Goal: Information Seeking & Learning: Understand process/instructions

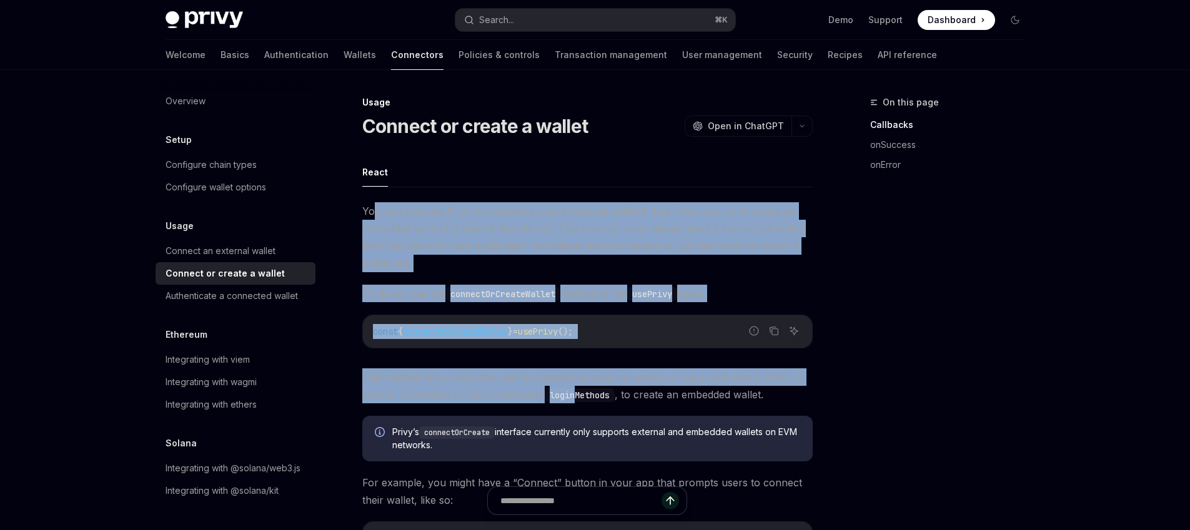
drag, startPoint x: 375, startPoint y: 214, endPoint x: 577, endPoint y: 402, distance: 275.7
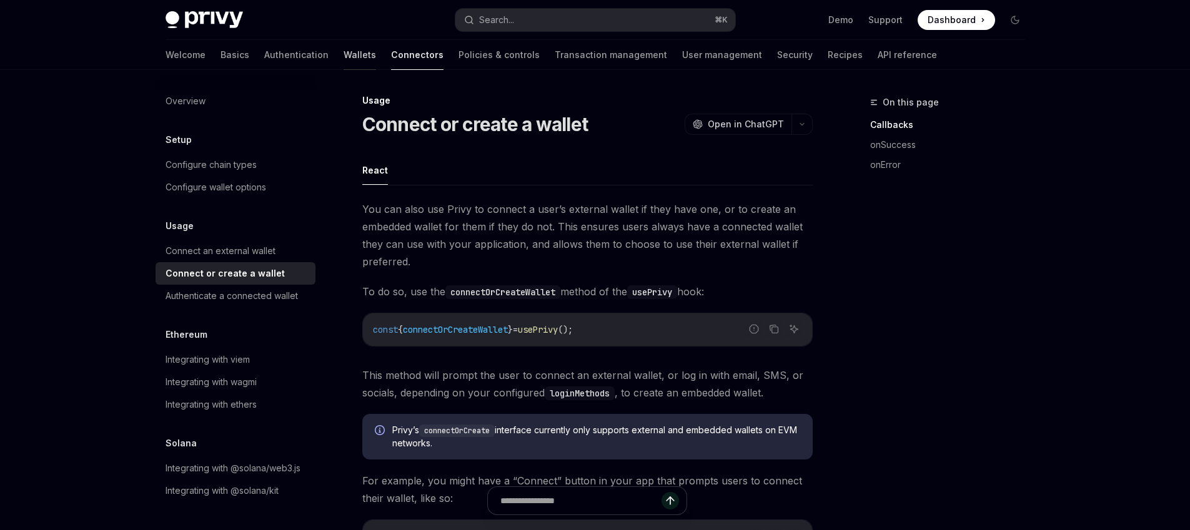
scroll to position [2, 0]
click at [827, 59] on link "Recipes" at bounding box center [844, 55] width 35 height 30
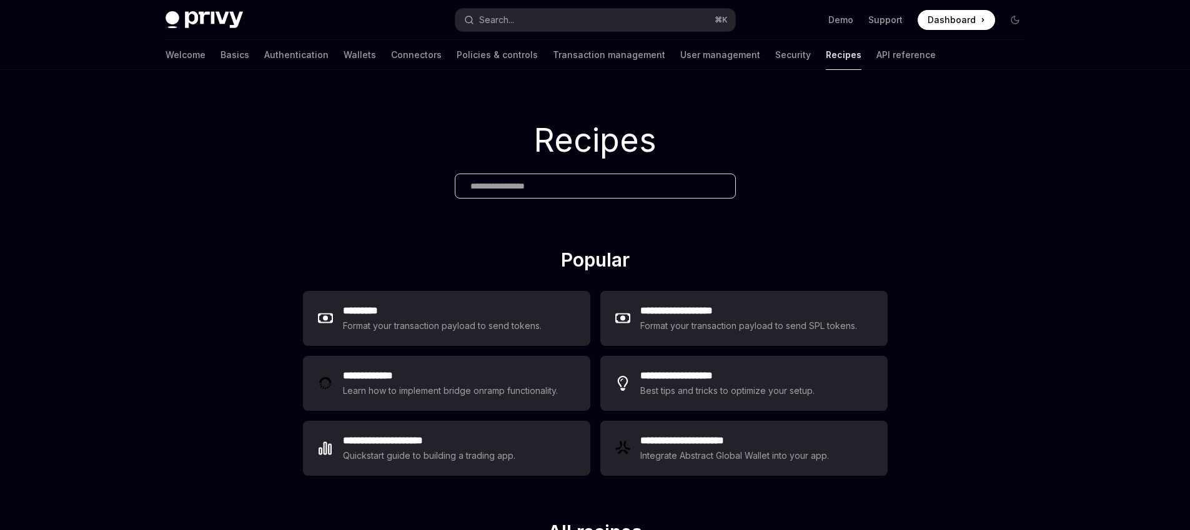
click at [876, 57] on link "API reference" at bounding box center [905, 55] width 59 height 30
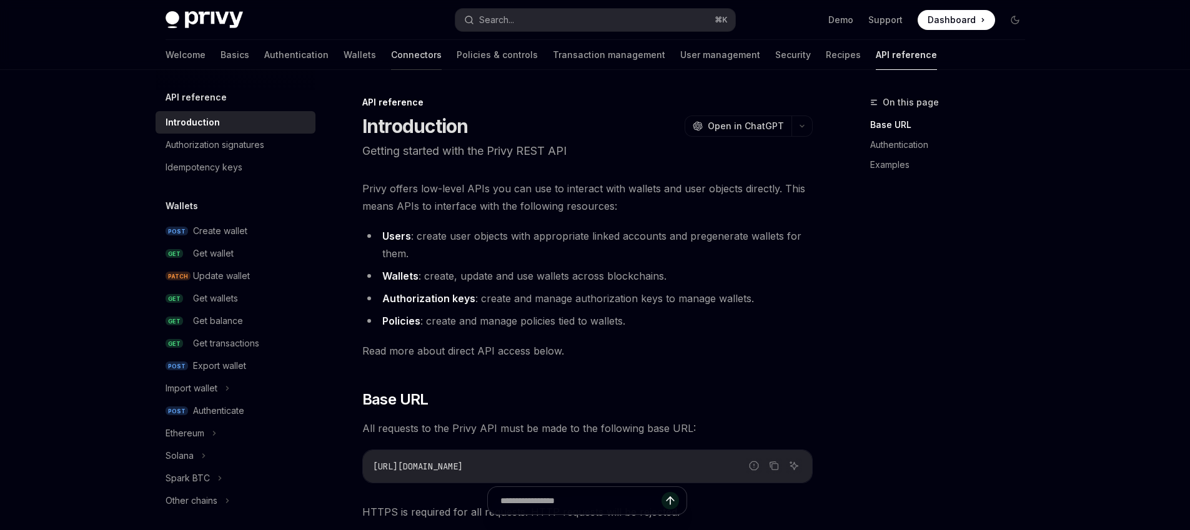
click at [391, 63] on link "Connectors" at bounding box center [416, 55] width 51 height 30
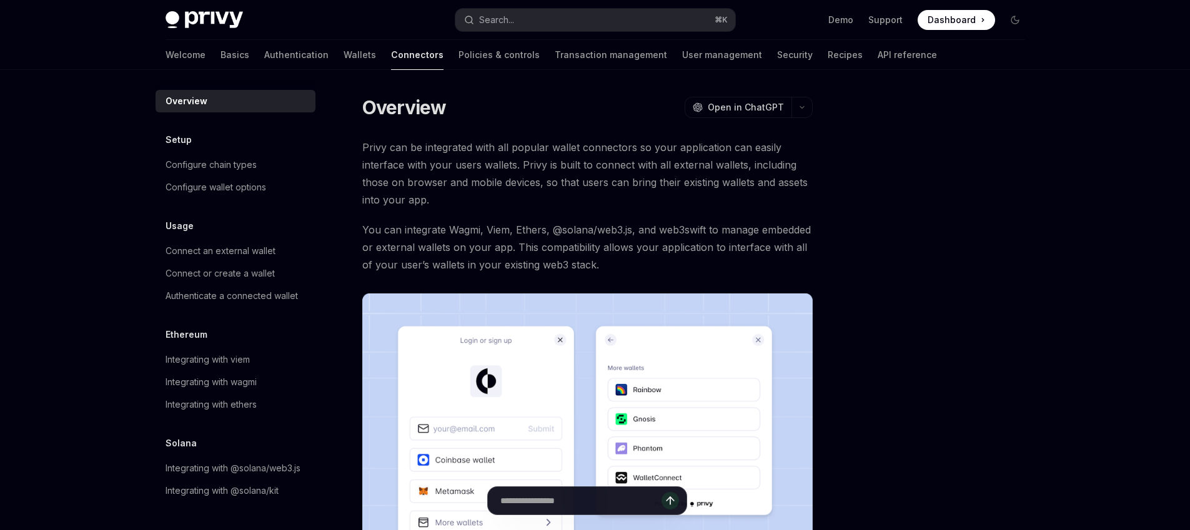
click at [343, 61] on link "Wallets" at bounding box center [359, 55] width 32 height 30
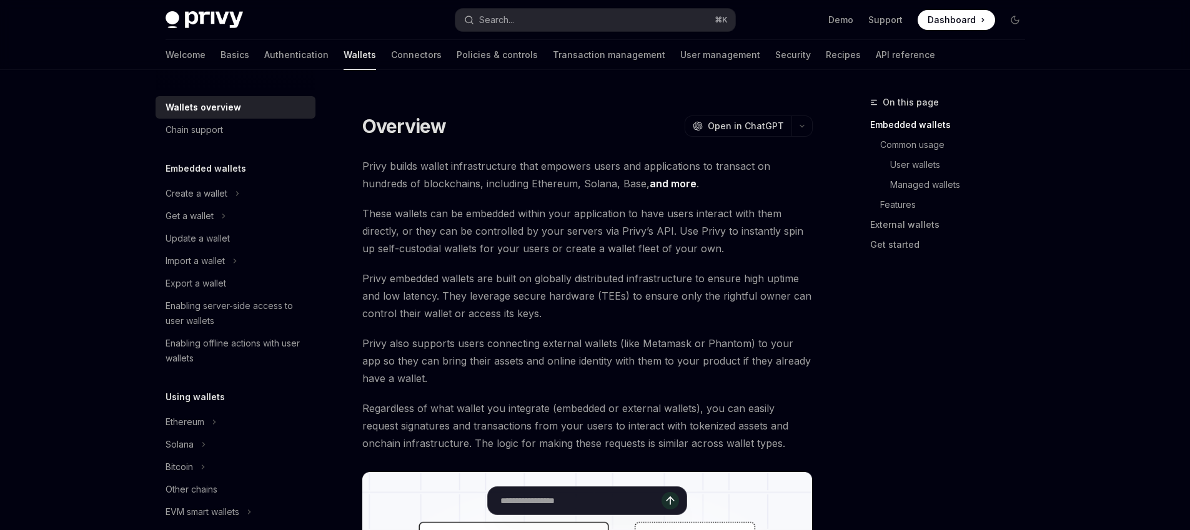
scroll to position [252, 0]
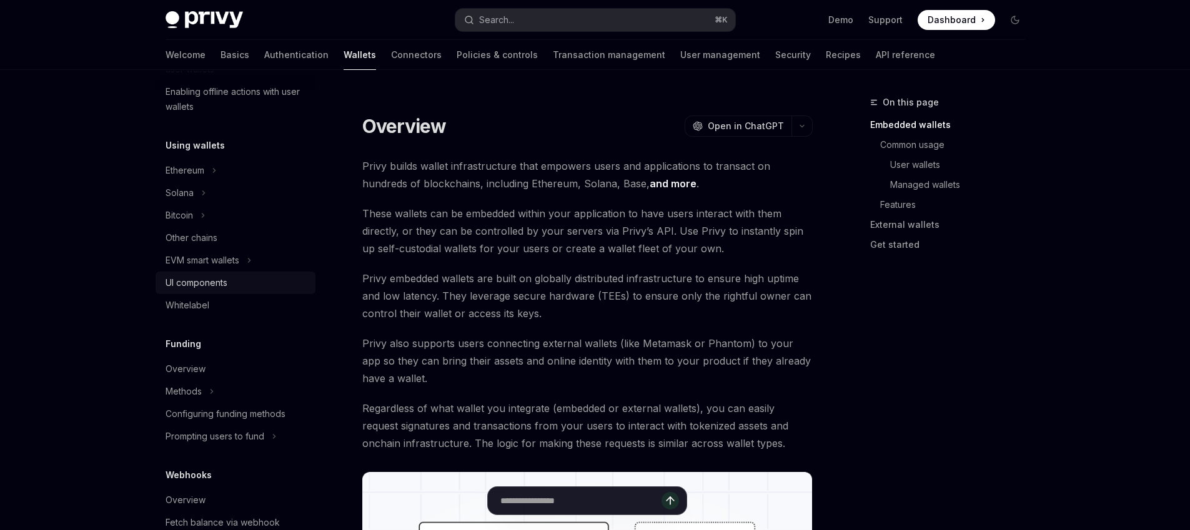
click at [207, 288] on div "UI components" at bounding box center [196, 282] width 62 height 15
type textarea "*"
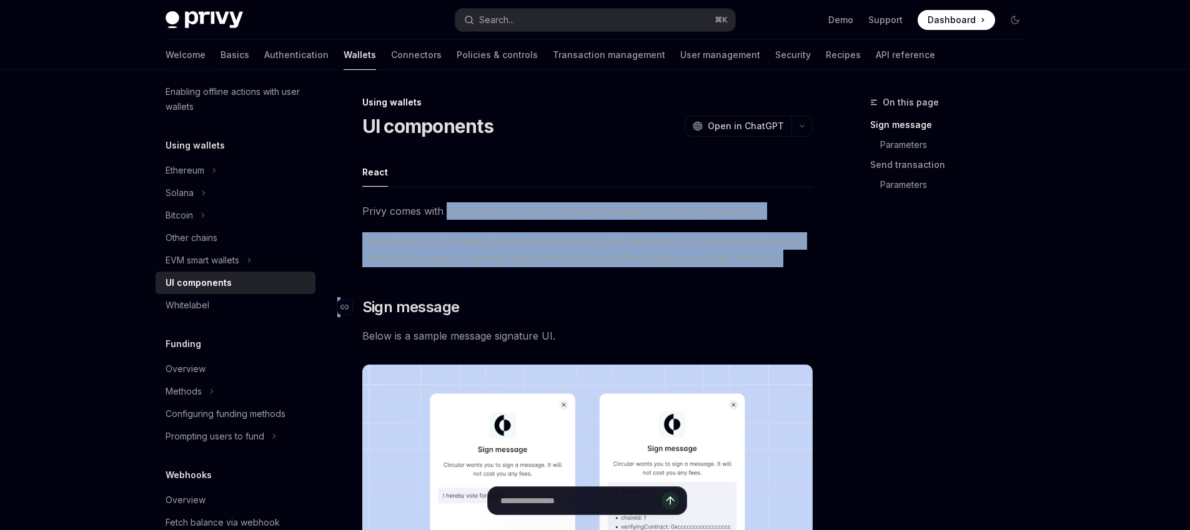
drag, startPoint x: 448, startPoint y: 210, endPoint x: 488, endPoint y: 301, distance: 99.2
click at [488, 303] on h2 "​ Sign message" at bounding box center [587, 307] width 450 height 20
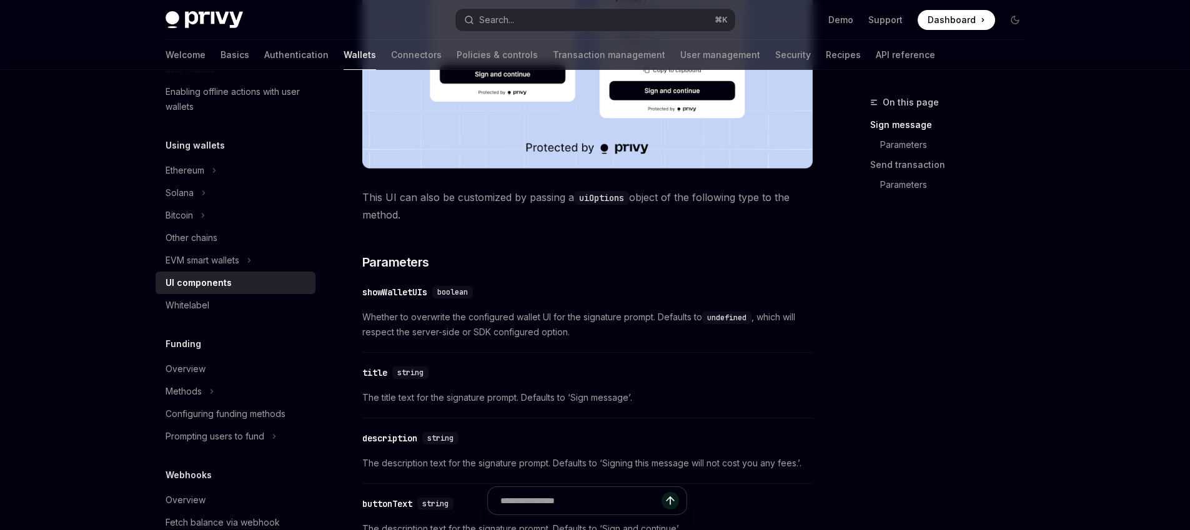
scroll to position [781, 0]
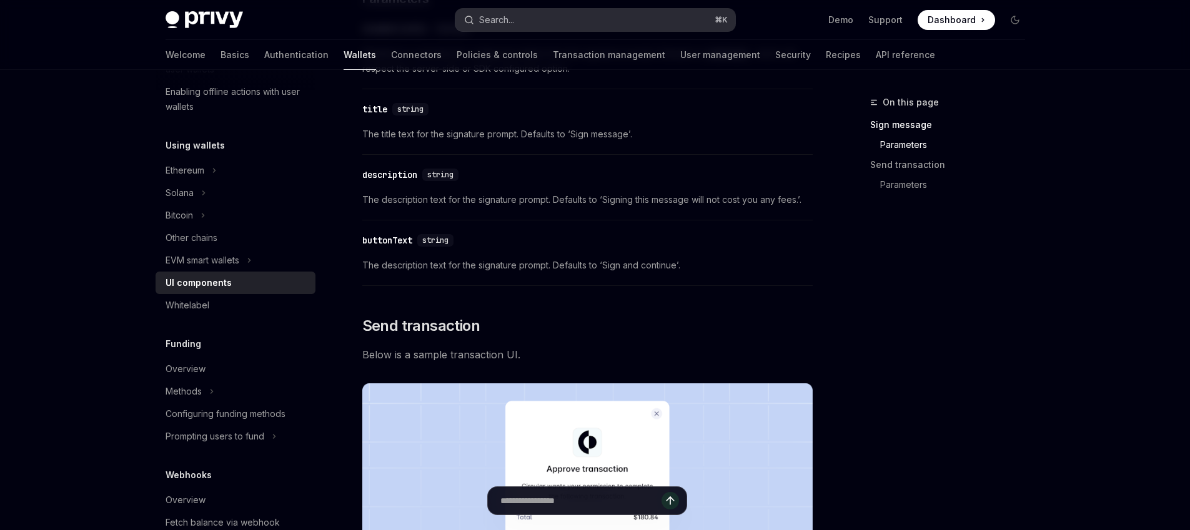
click at [609, 30] on button "Search... ⌘ K" at bounding box center [595, 20] width 280 height 22
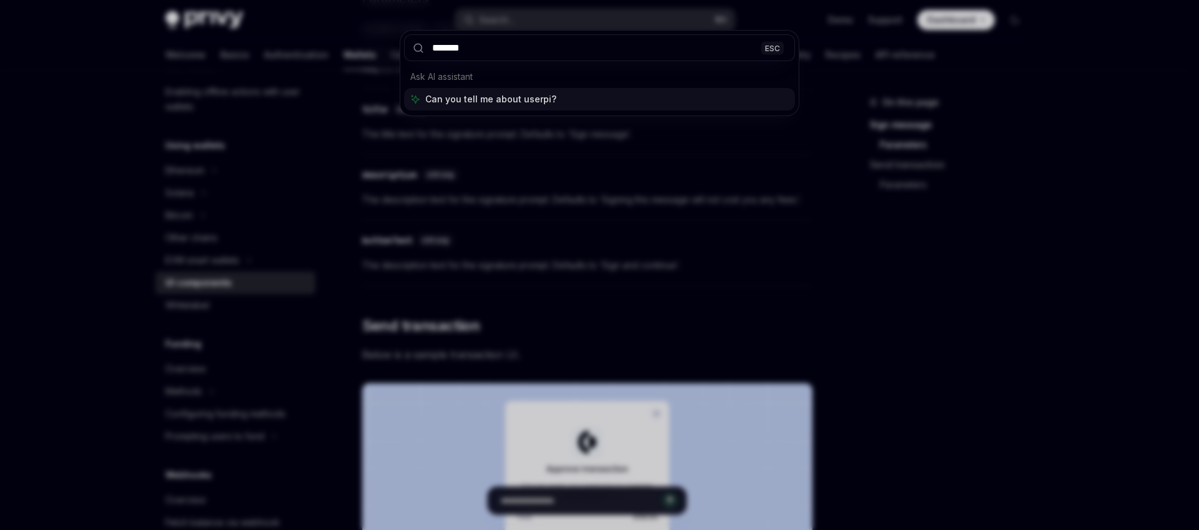
type input "********"
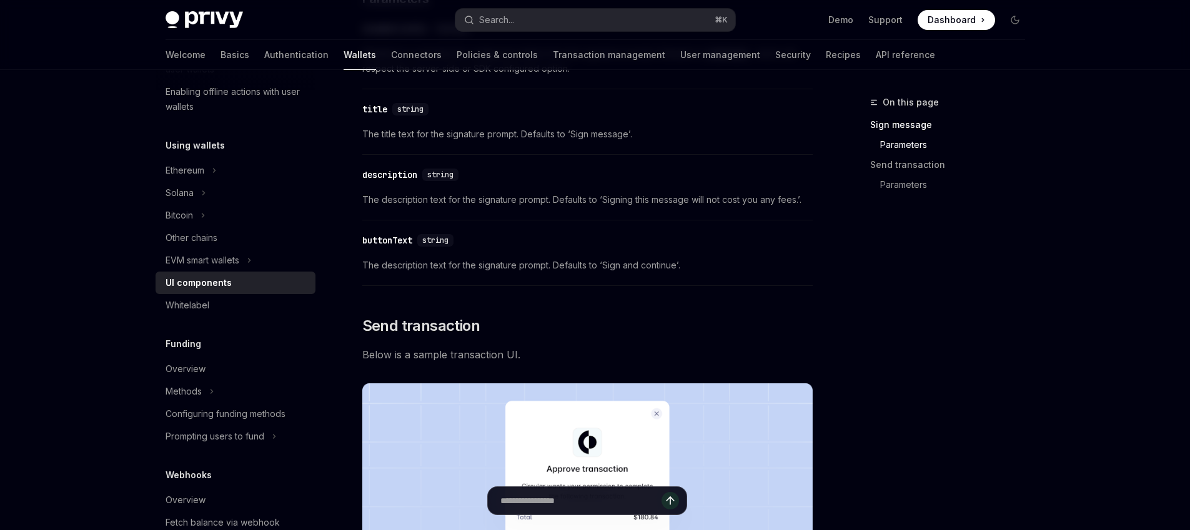
type textarea "*"
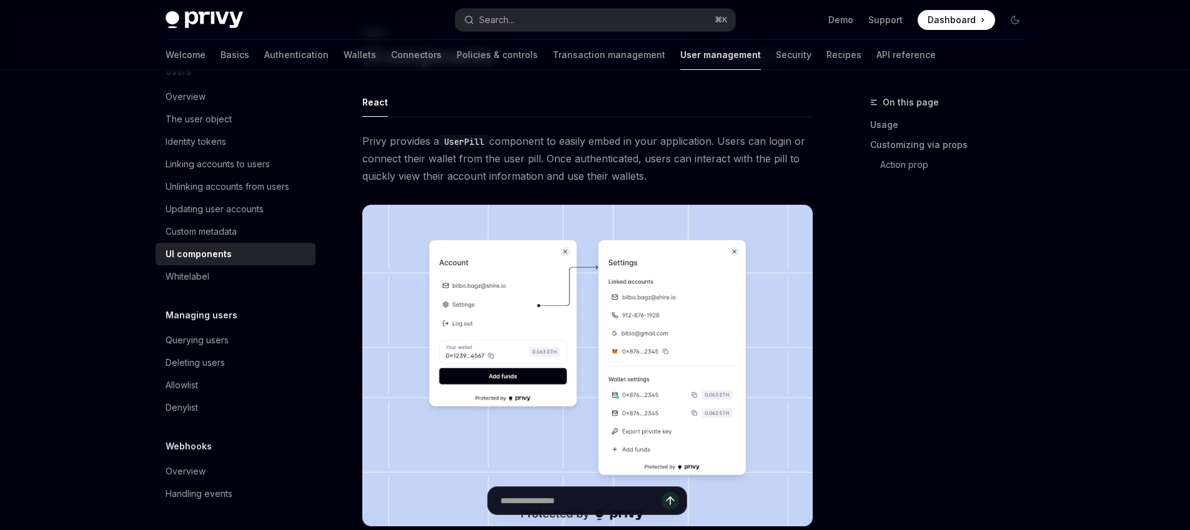
scroll to position [163, 0]
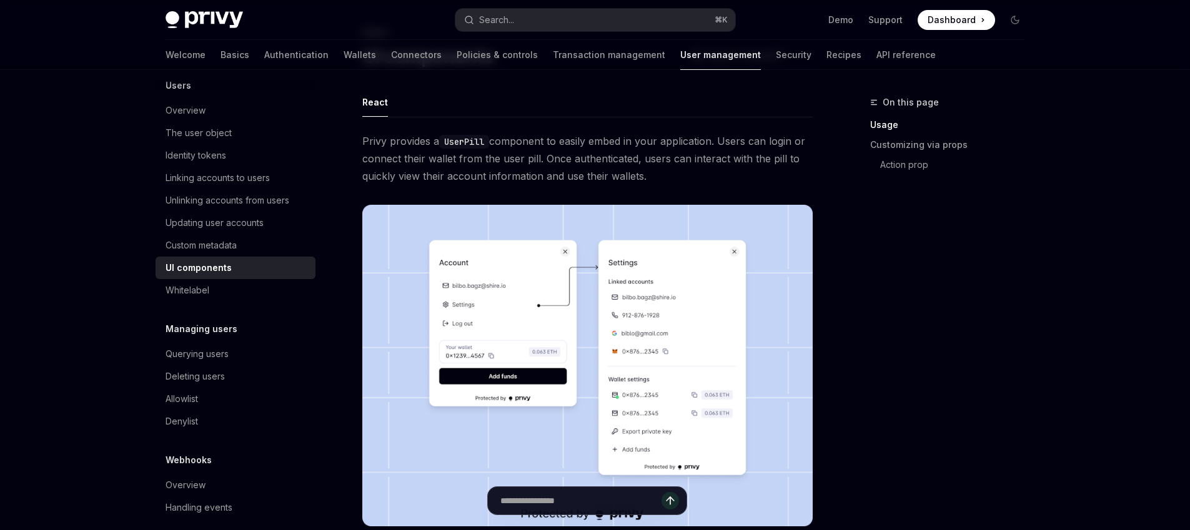
drag, startPoint x: 378, startPoint y: 139, endPoint x: 650, endPoint y: 173, distance: 274.4
click at [650, 173] on span "Privy provides a UserPill component to easily embed in your application. Users …" at bounding box center [587, 158] width 450 height 52
drag, startPoint x: 665, startPoint y: 170, endPoint x: 668, endPoint y: 130, distance: 40.1
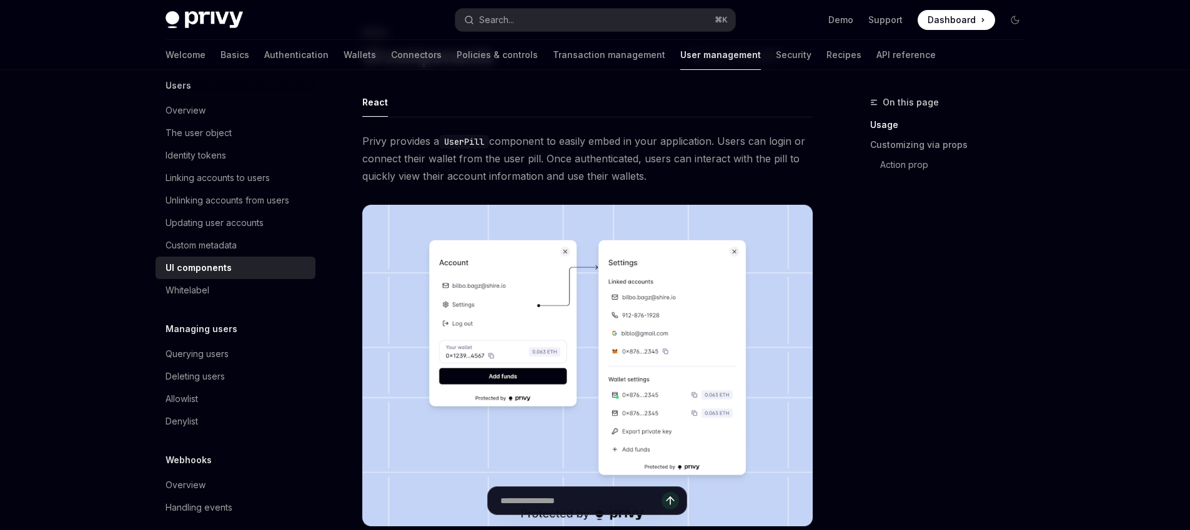
click at [649, 137] on span "Privy provides a UserPill component to easily embed in your application. Users …" at bounding box center [587, 158] width 450 height 52
drag, startPoint x: 461, startPoint y: 134, endPoint x: 661, endPoint y: 174, distance: 203.3
click at [661, 174] on span "Privy provides a UserPill component to easily embed in your application. Users …" at bounding box center [587, 158] width 450 height 52
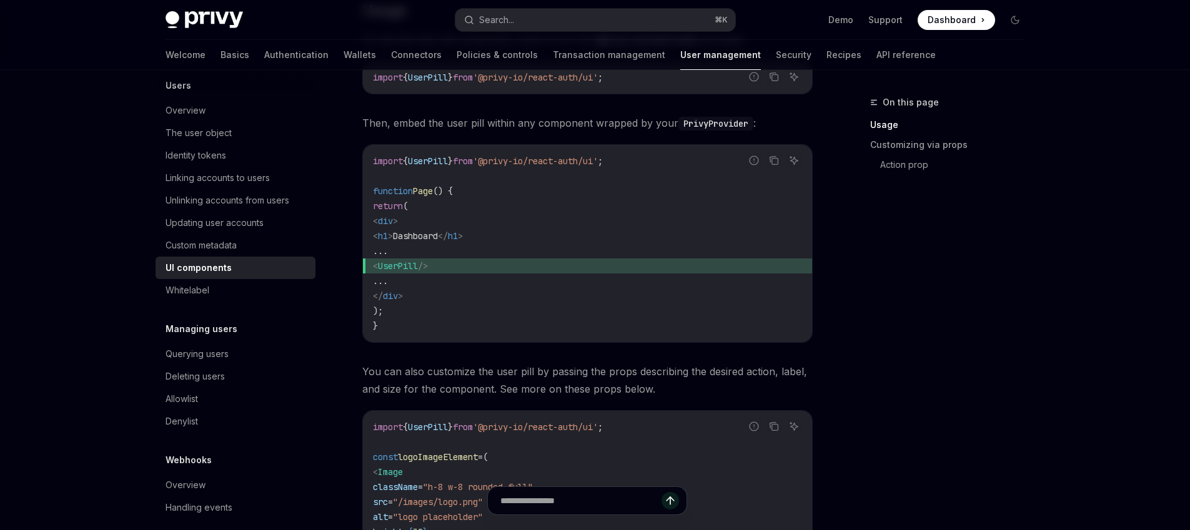
scroll to position [590, 0]
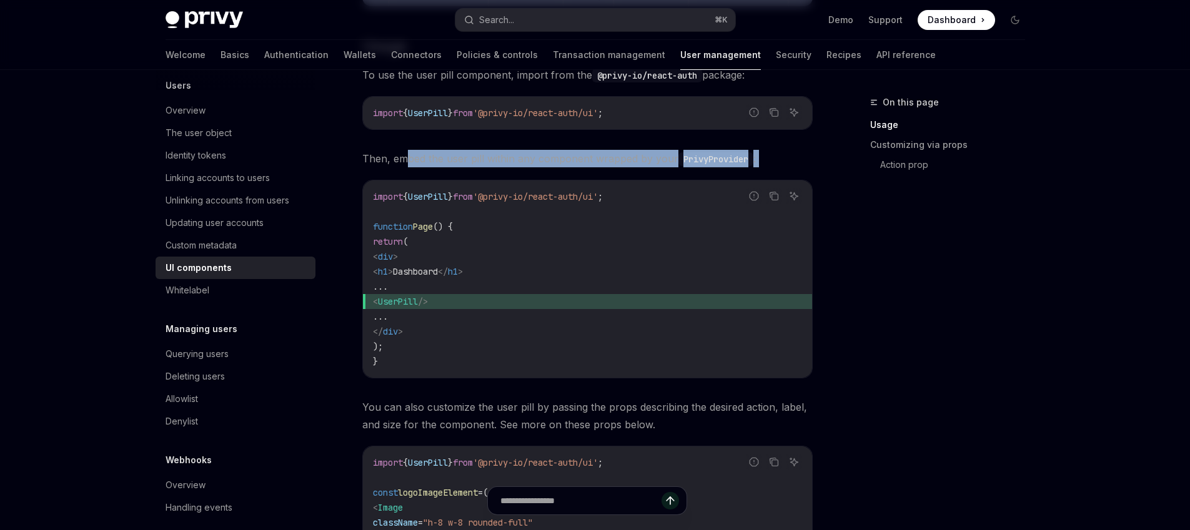
drag, startPoint x: 405, startPoint y: 151, endPoint x: 524, endPoint y: 167, distance: 119.7
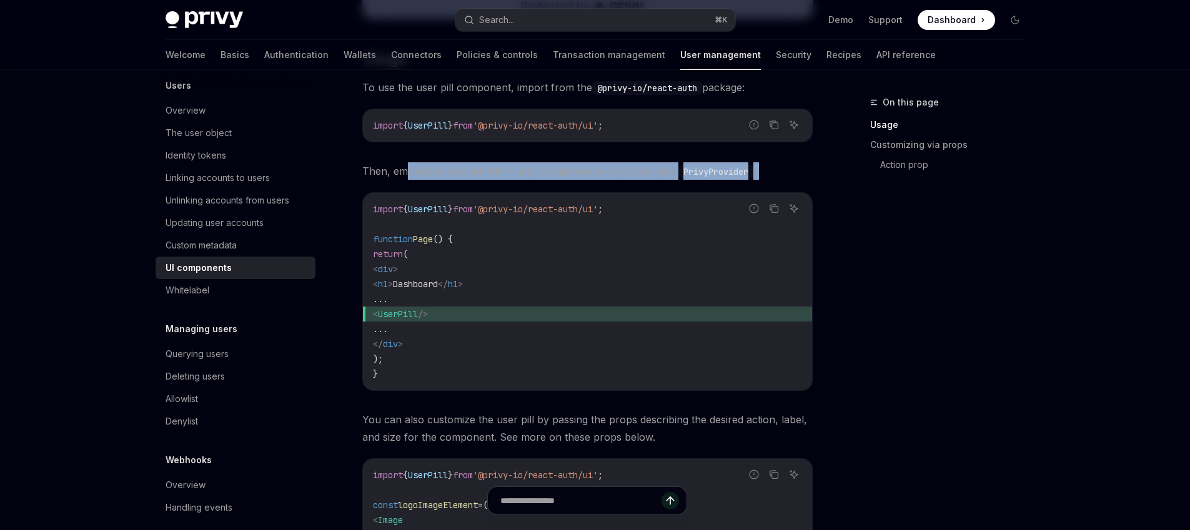
scroll to position [480, 0]
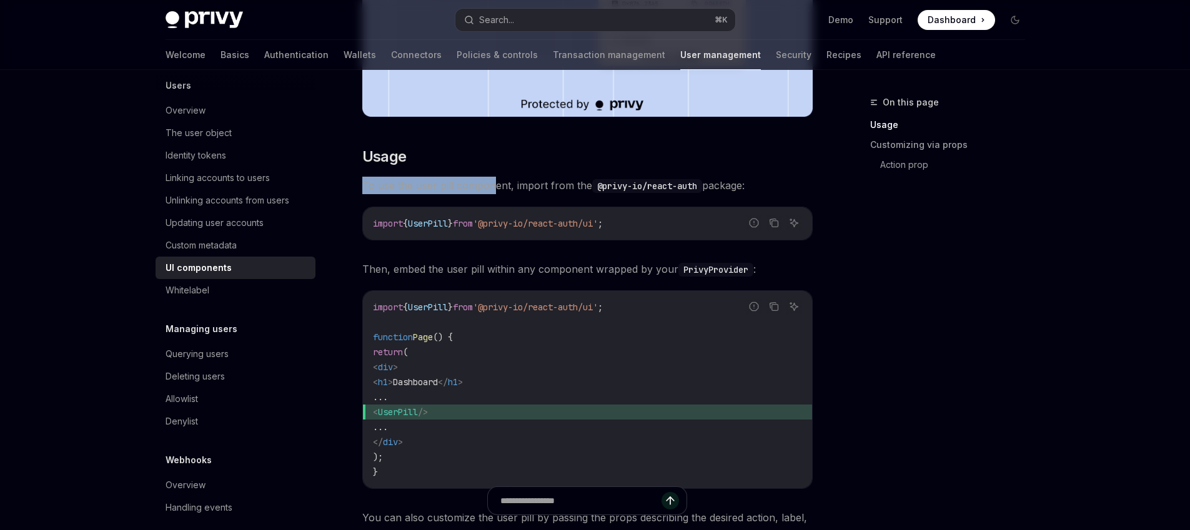
drag, startPoint x: 400, startPoint y: 174, endPoint x: 490, endPoint y: 189, distance: 91.8
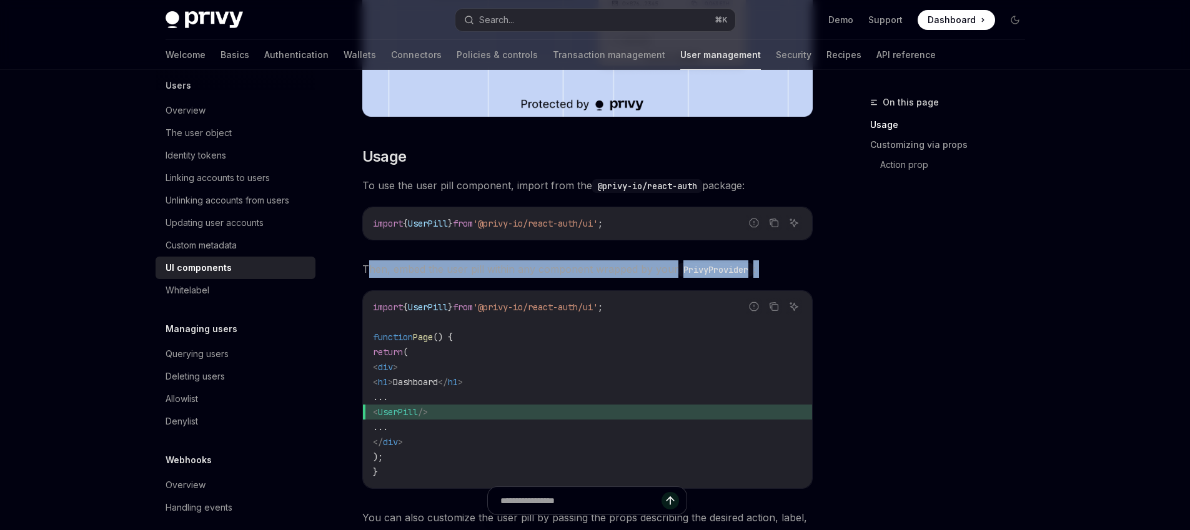
drag, startPoint x: 385, startPoint y: 265, endPoint x: 516, endPoint y: 283, distance: 132.5
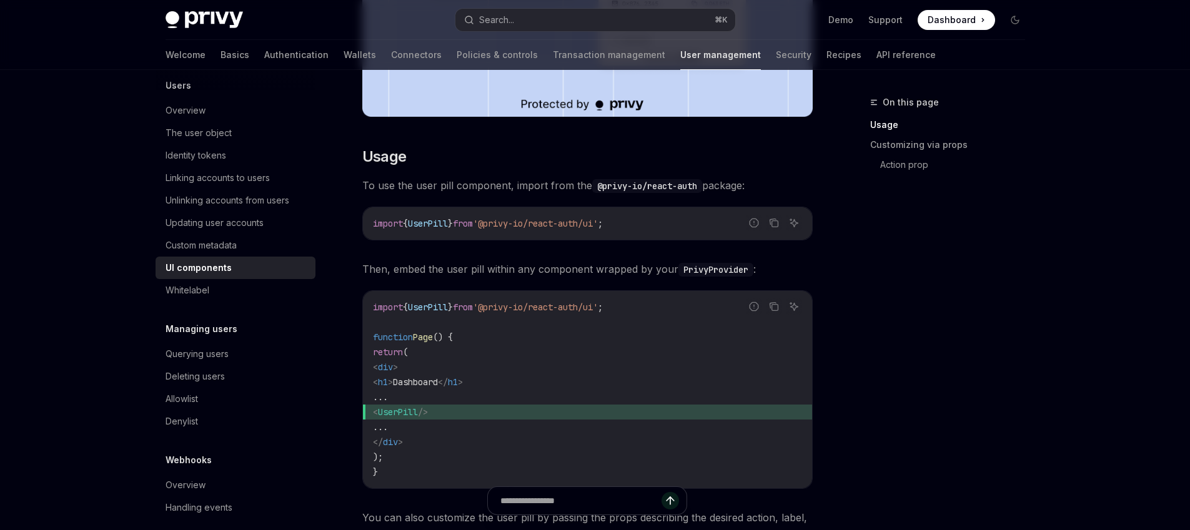
click at [553, 272] on span "Then, embed the user pill within any component wrapped by your PrivyProvider :" at bounding box center [587, 268] width 450 height 17
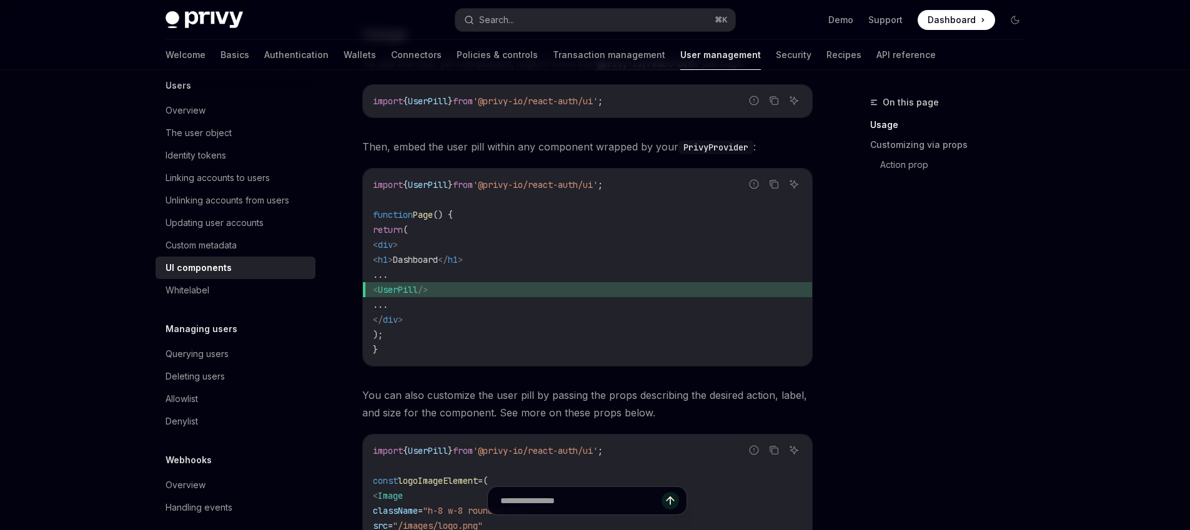
scroll to position [724, 0]
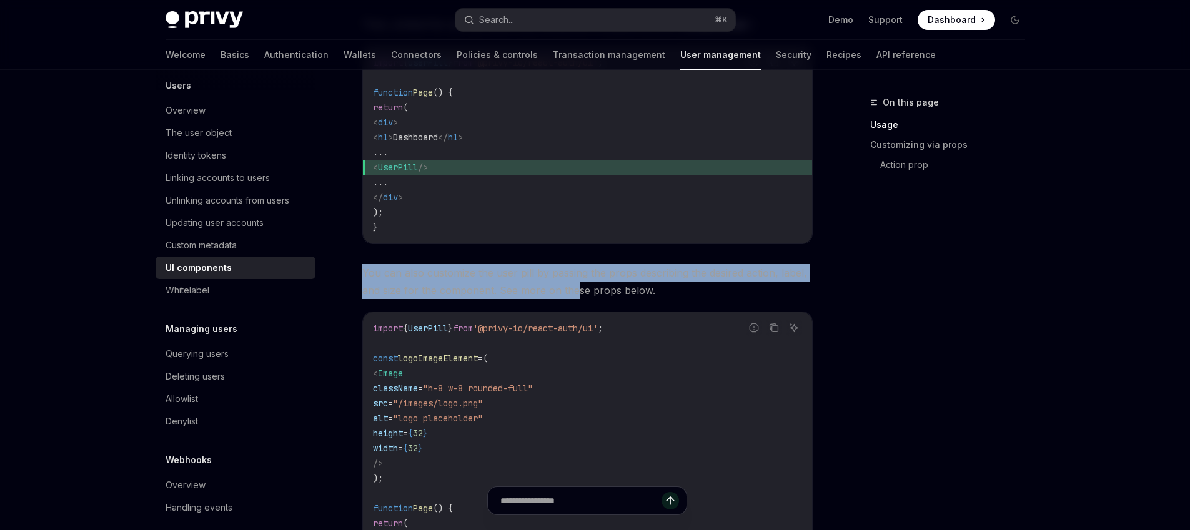
drag, startPoint x: 353, startPoint y: 266, endPoint x: 573, endPoint y: 297, distance: 222.0
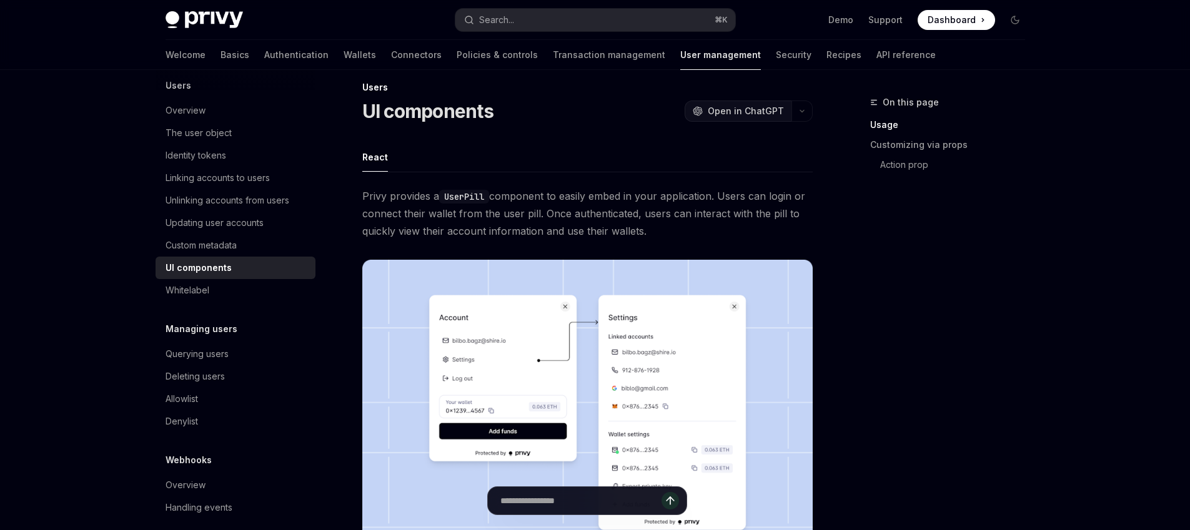
scroll to position [0, 0]
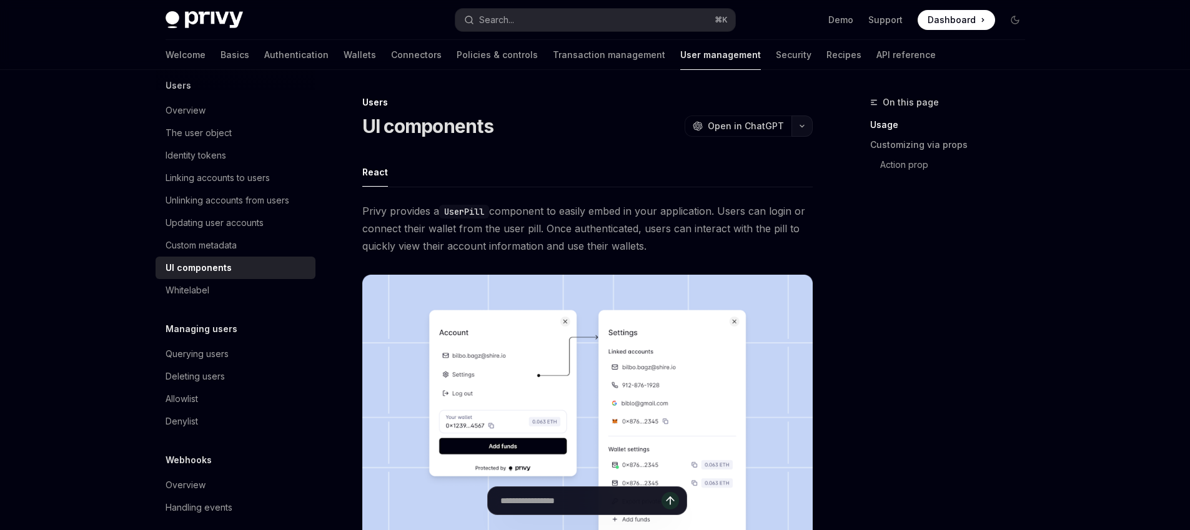
click at [802, 120] on button "button" at bounding box center [801, 126] width 21 height 21
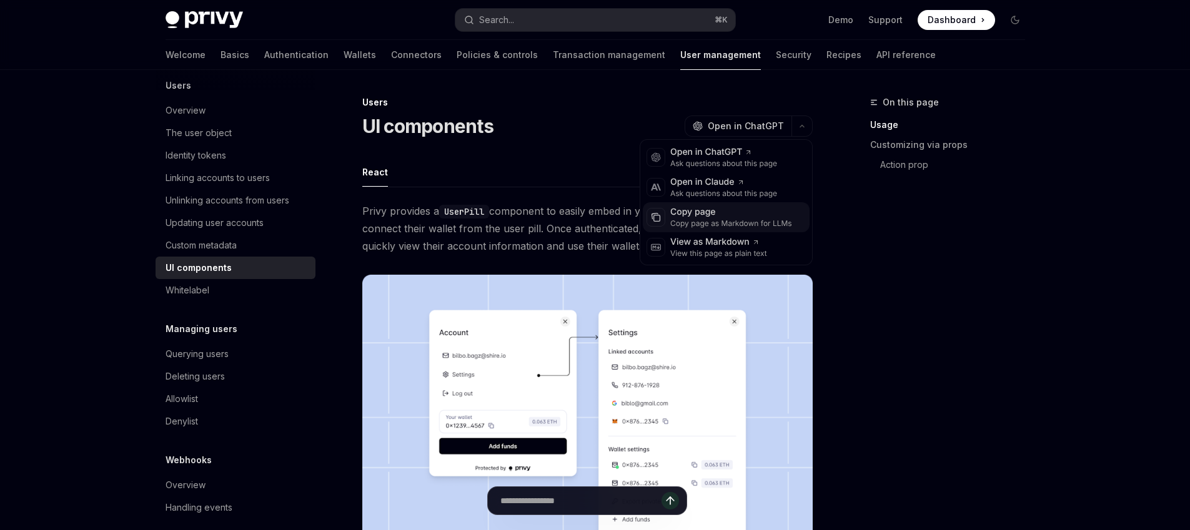
click at [698, 211] on div "Copy page" at bounding box center [731, 212] width 122 height 12
